Goal: Book appointment/travel/reservation

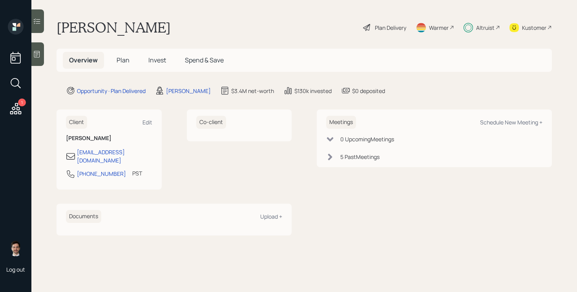
click at [125, 61] on span "Plan" at bounding box center [123, 60] width 13 height 9
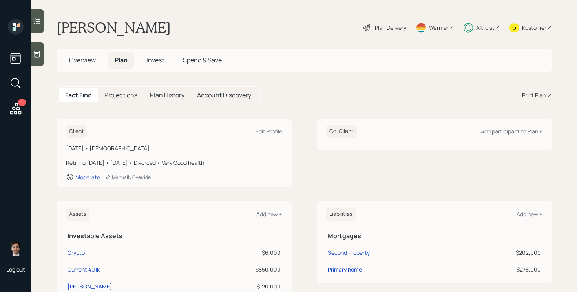
click at [160, 65] on h5 "Invest" at bounding box center [155, 60] width 30 height 17
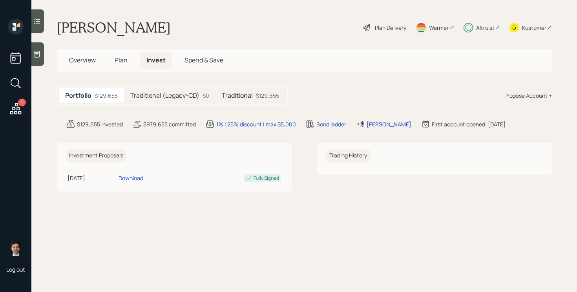
click at [172, 96] on h5 "Traditional (Legacy-CD)" at bounding box center [164, 95] width 69 height 7
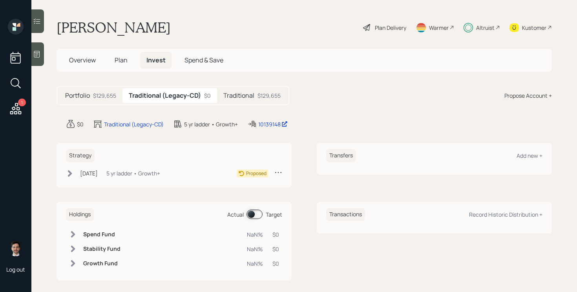
click at [260, 98] on div "$129,655" at bounding box center [268, 95] width 23 height 8
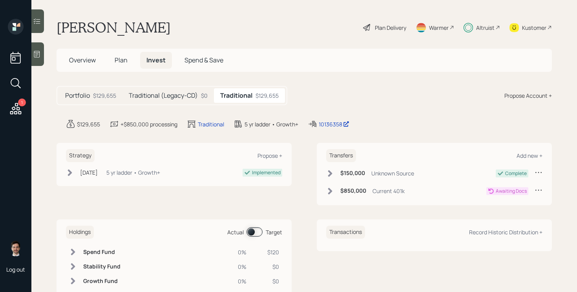
click at [88, 61] on span "Overview" at bounding box center [82, 60] width 27 height 9
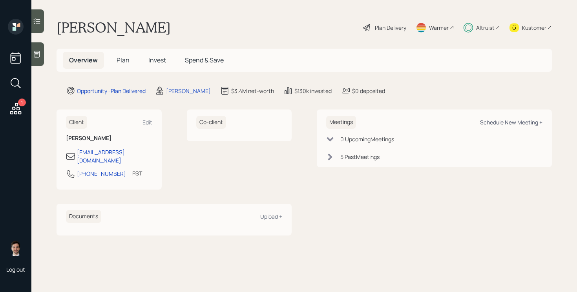
click at [508, 124] on div "Schedule New Meeting +" at bounding box center [511, 122] width 62 height 7
select select "ef6b64e1-8f62-4a74-b865-a7df4b35b836"
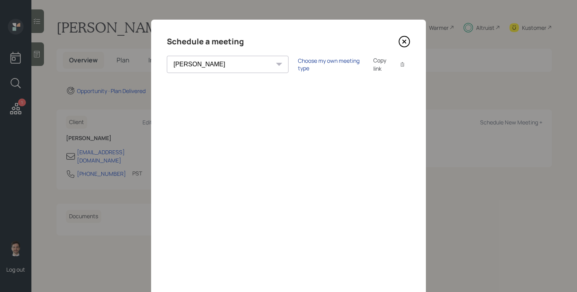
click at [298, 65] on div "Choose my own meeting type" at bounding box center [331, 64] width 66 height 15
click at [407, 48] on div "Schedule a meeting [PERSON_NAME] [PERSON_NAME] [PERSON_NAME] [PERSON_NAME] [PER…" at bounding box center [288, 177] width 275 height 314
click at [407, 47] on icon at bounding box center [404, 42] width 12 height 12
